Goal: Task Accomplishment & Management: Complete application form

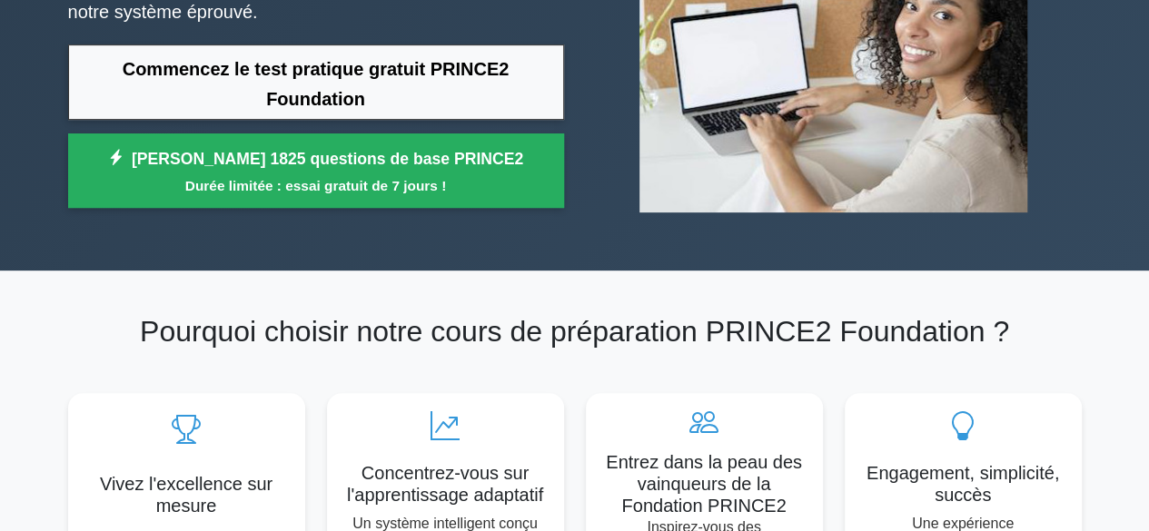
scroll to position [272, 0]
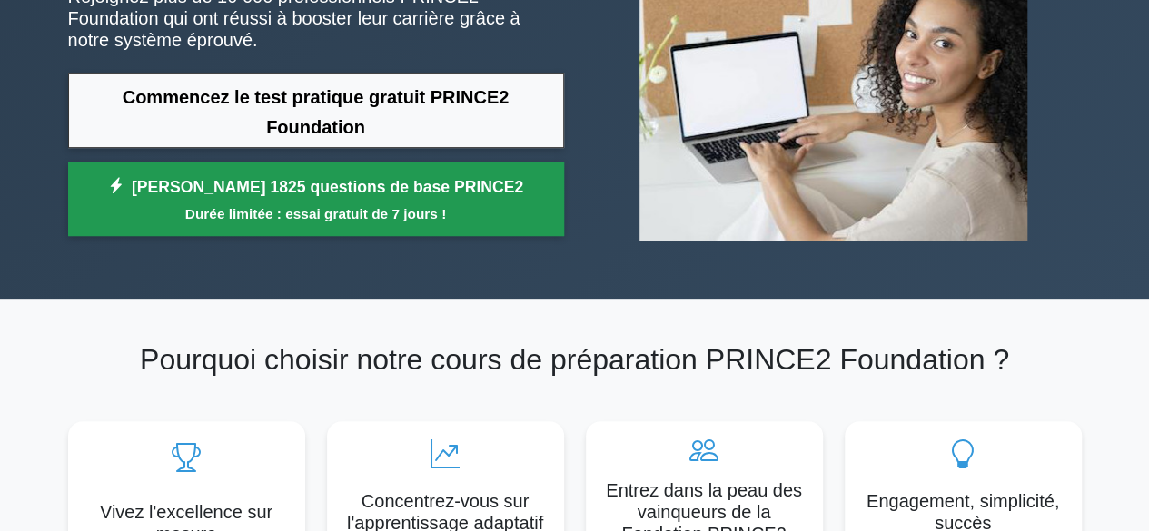
click at [287, 178] on font "[PERSON_NAME] 1825 questions de base PRINCE2" at bounding box center [327, 187] width 391 height 18
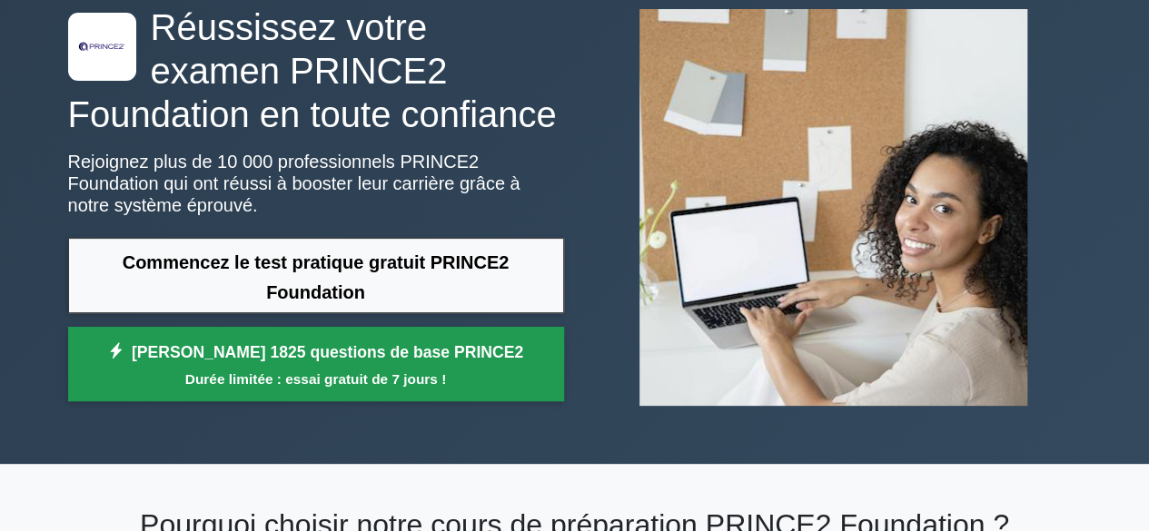
scroll to position [91, 0]
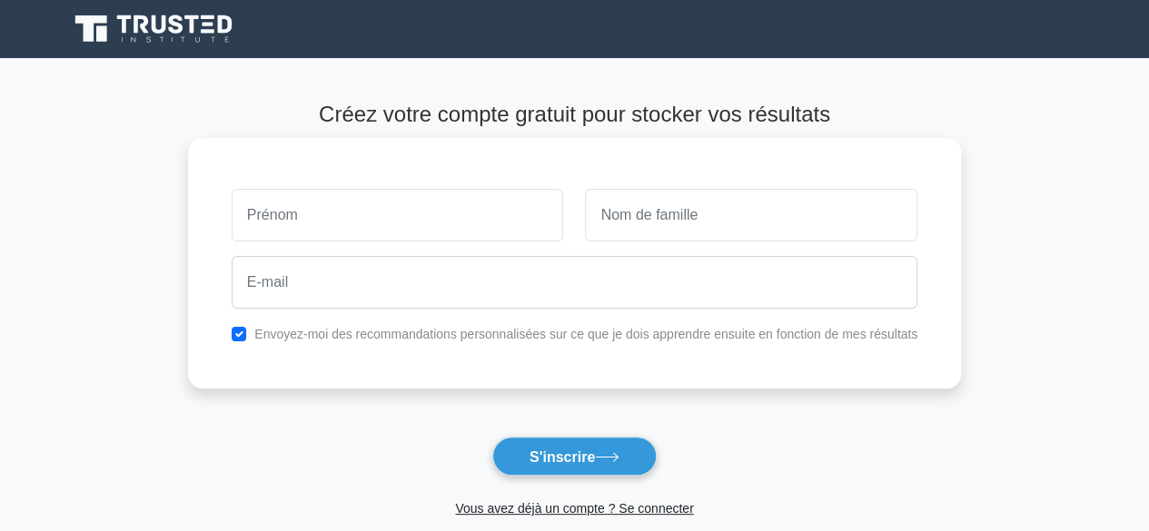
click at [347, 204] on input "text" at bounding box center [398, 215] width 332 height 53
type input "[GEOGRAPHIC_DATA]"
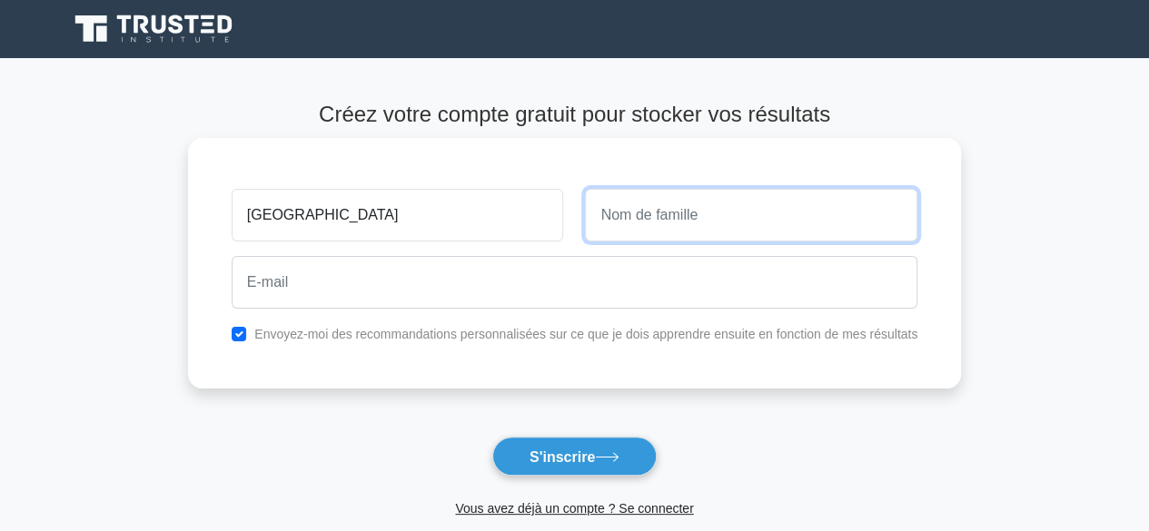
click at [668, 211] on input "text" at bounding box center [751, 215] width 332 height 53
type input "BOP"
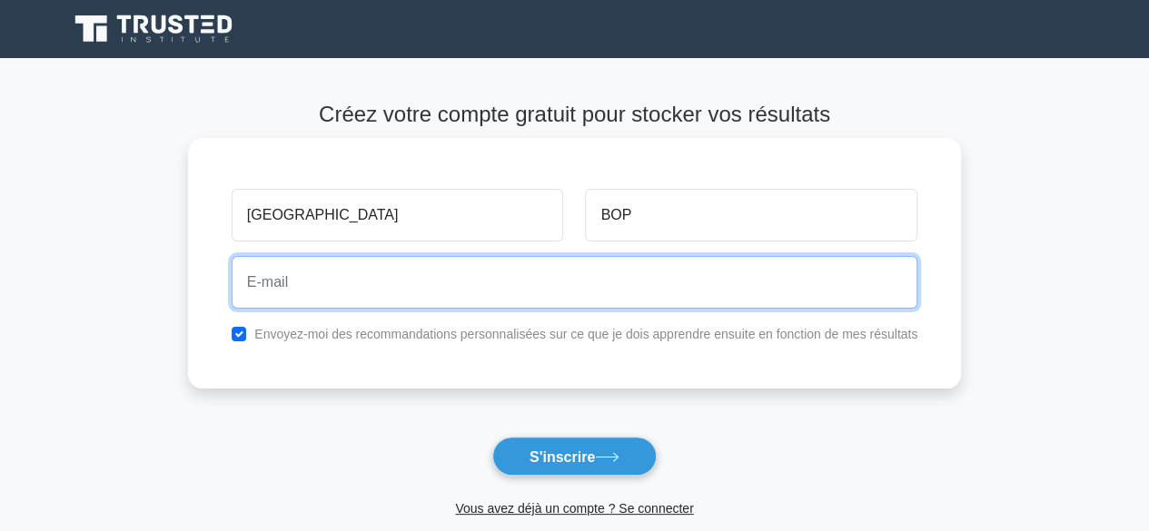
click at [364, 284] on input "email" at bounding box center [575, 282] width 686 height 53
type input "bopalassane@gmail.com"
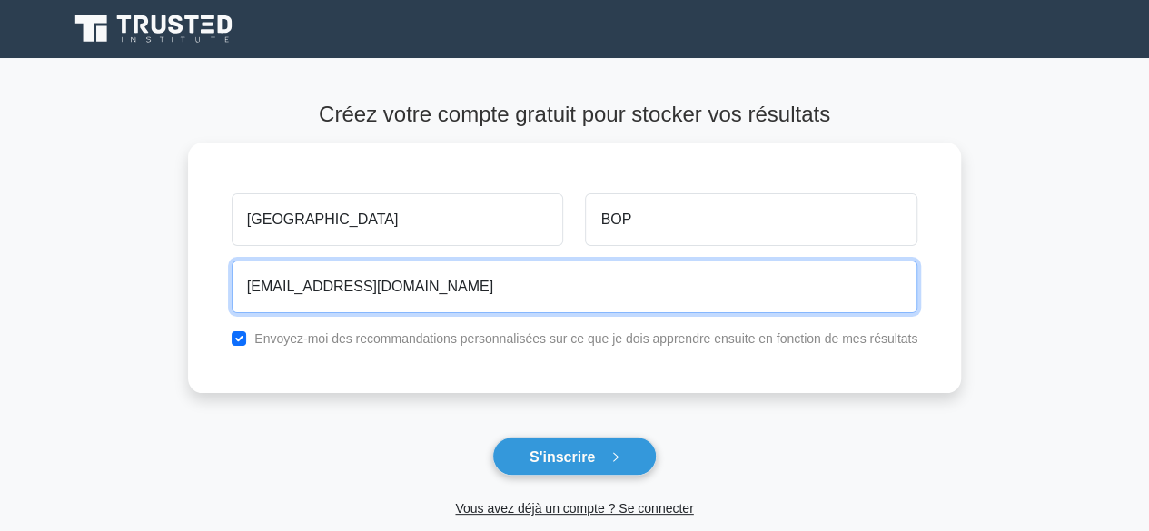
scroll to position [91, 0]
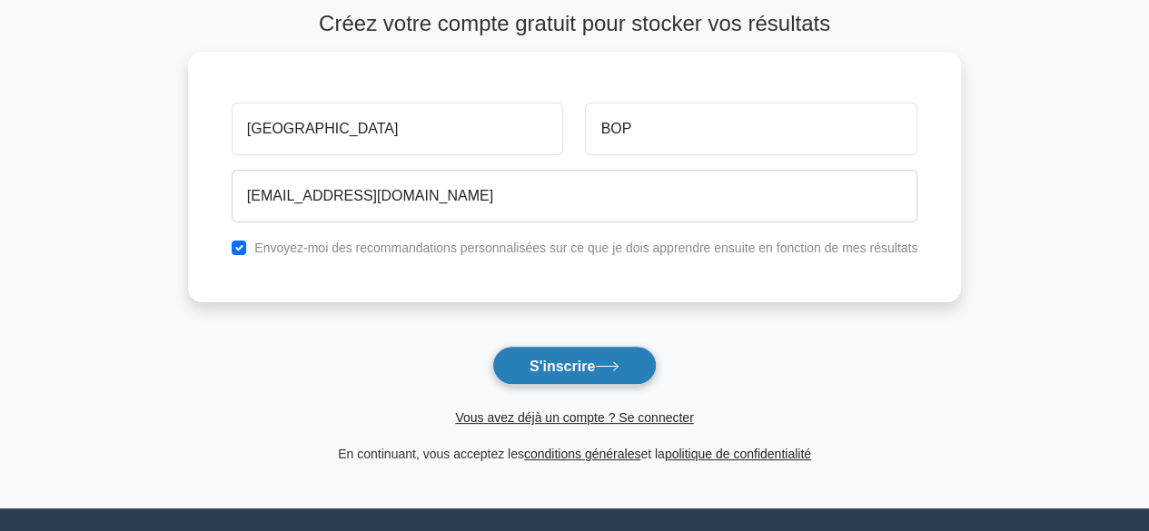
click at [556, 367] on font "S'inscrire" at bounding box center [562, 365] width 65 height 15
click at [1036, 193] on main "Créez votre compte gratuit pour stocker vos résultats Alassane BOP bopalassane@…" at bounding box center [574, 237] width 1149 height 541
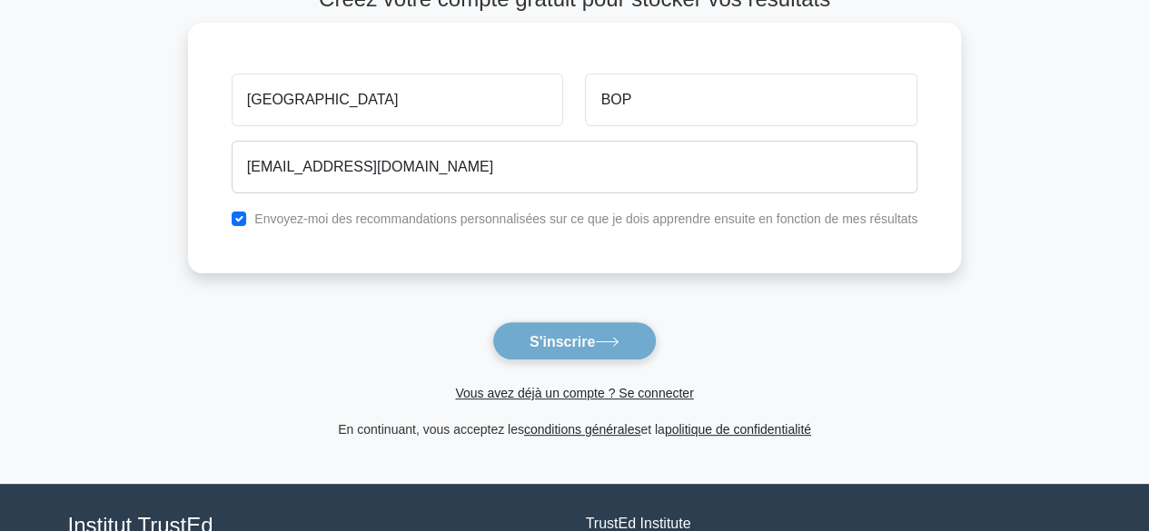
scroll to position [0, 0]
